Goal: Task Accomplishment & Management: Complete application form

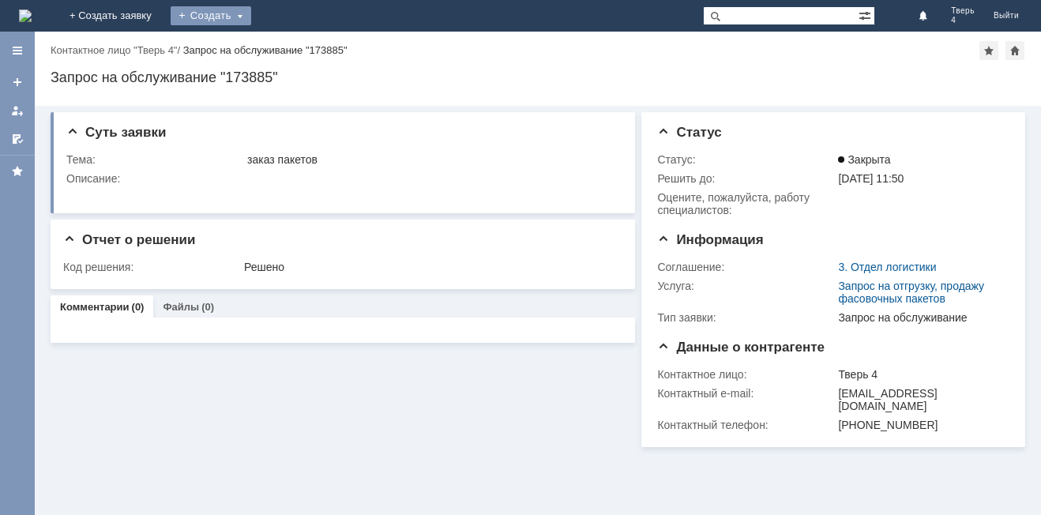
click at [251, 16] on div "Создать" at bounding box center [211, 15] width 81 height 19
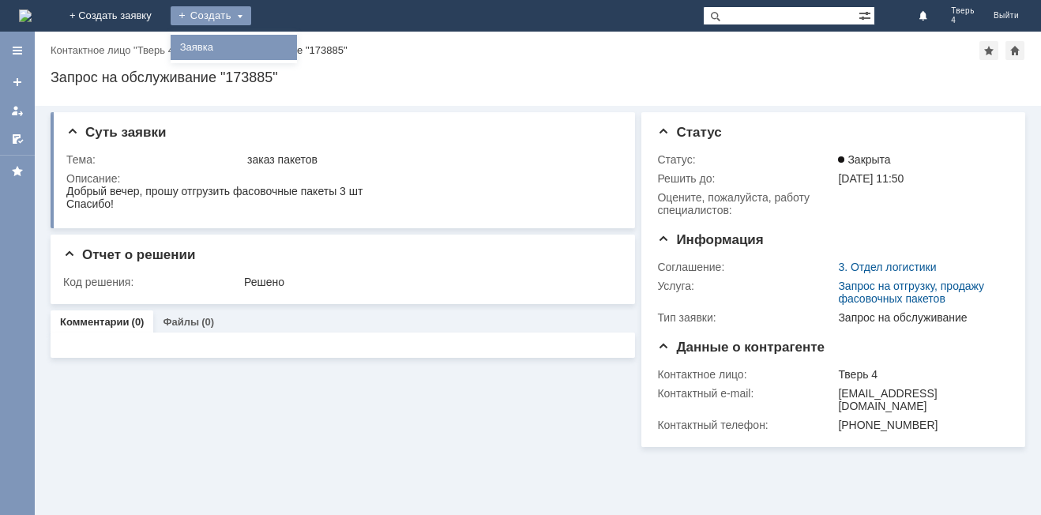
click at [294, 40] on link "Заявка" at bounding box center [234, 47] width 120 height 19
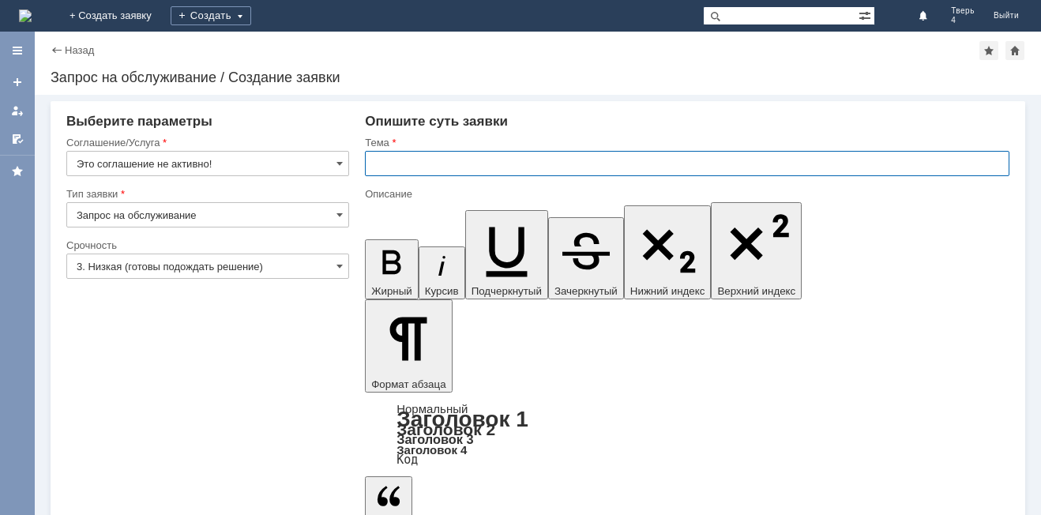
click at [404, 164] on input "text" at bounding box center [687, 163] width 645 height 25
type input "р"
click at [444, 165] on input "отложенные мчеки" at bounding box center [687, 163] width 645 height 25
type input "отложенные чеки"
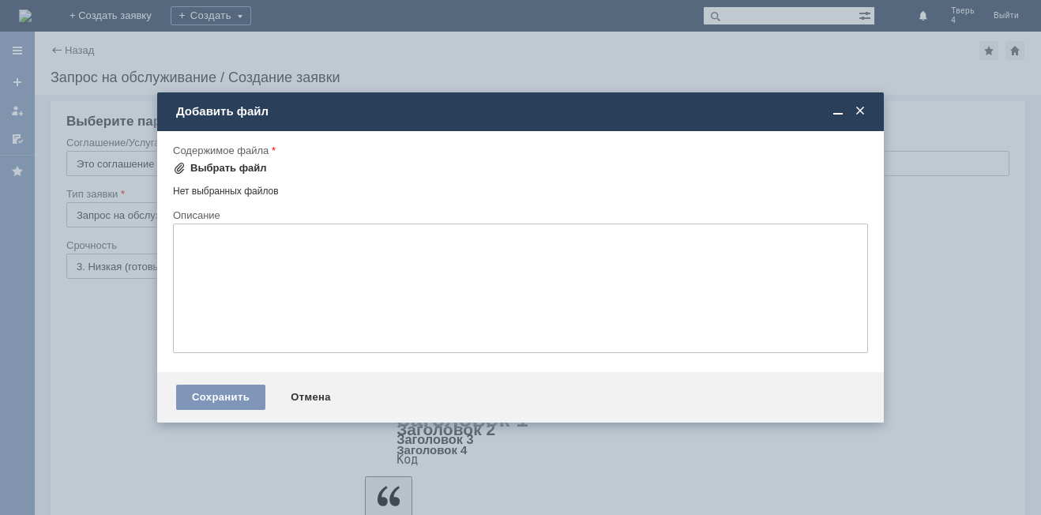
click at [194, 167] on div "Выбрать файл" at bounding box center [228, 168] width 77 height 13
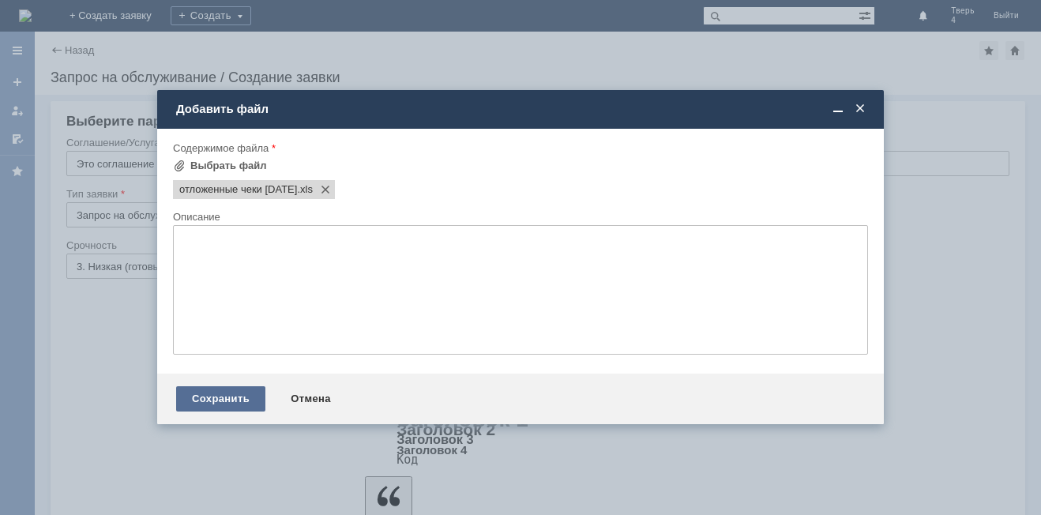
click at [210, 403] on div "Сохранить" at bounding box center [220, 398] width 89 height 25
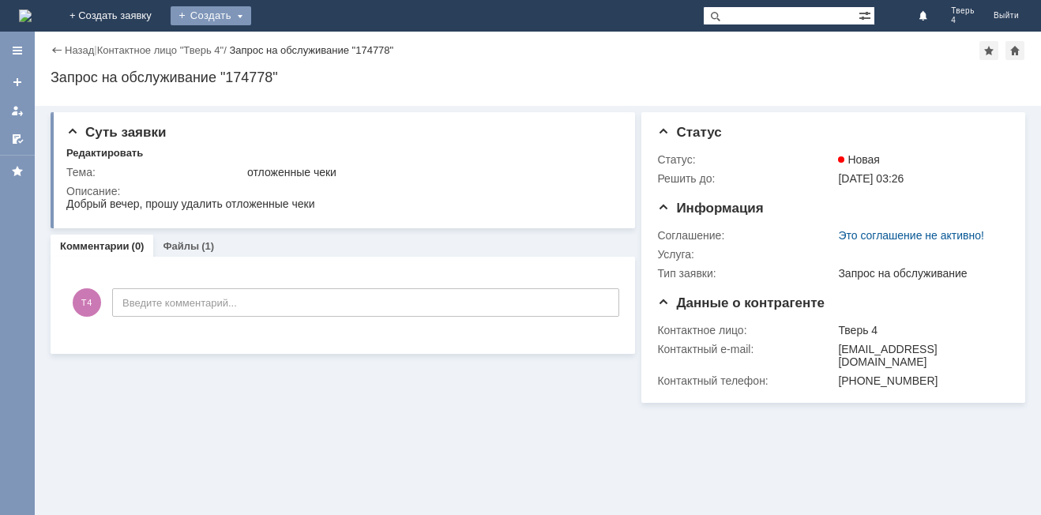
click at [251, 16] on div "Создать" at bounding box center [211, 15] width 81 height 19
click at [294, 39] on link "Заявка" at bounding box center [234, 47] width 120 height 19
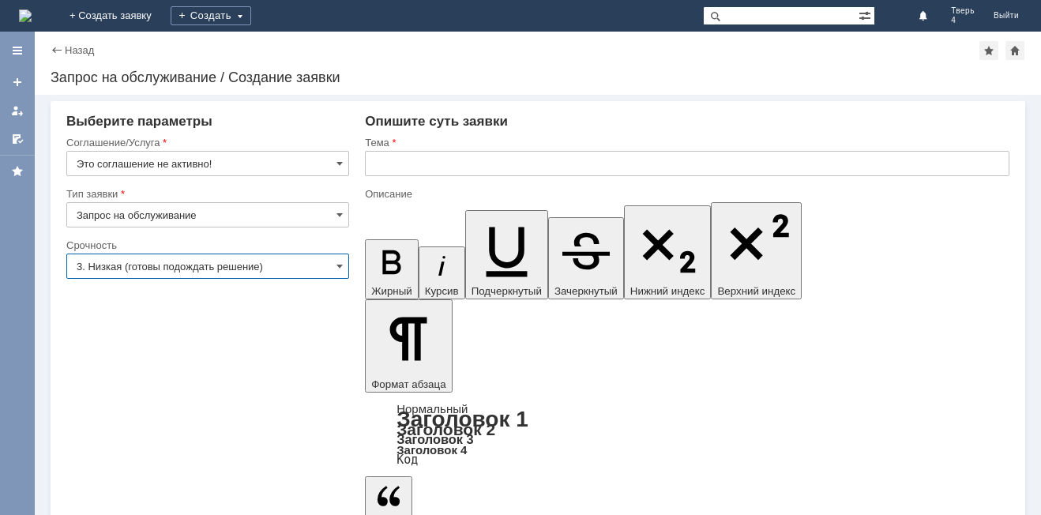
click at [254, 264] on input "3. Низкая (готовы подождать решение)" at bounding box center [207, 266] width 283 height 25
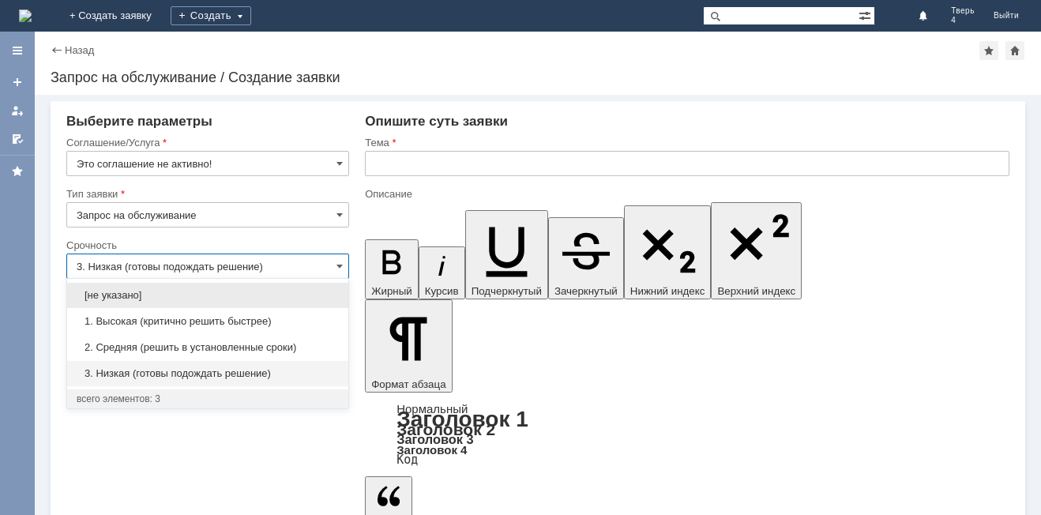
click at [254, 264] on input "3. Низкая (готовы подождать решение)" at bounding box center [207, 266] width 283 height 25
